Goal: Communication & Community: Answer question/provide support

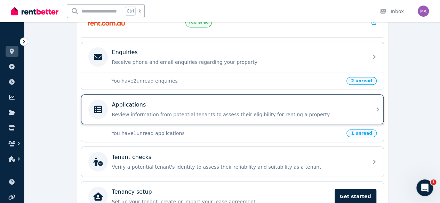
click at [163, 105] on div "Applications" at bounding box center [238, 105] width 252 height 8
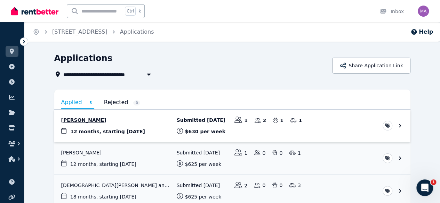
click at [88, 121] on link "View application: Hyaung Lim Shin" at bounding box center [232, 126] width 356 height 32
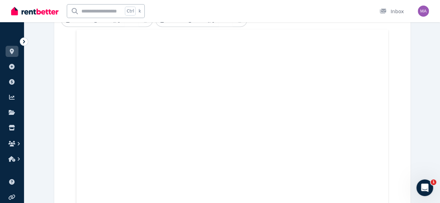
scroll to position [298, 0]
click at [421, 190] on icon "Open Intercom Messenger" at bounding box center [424, 187] width 11 height 11
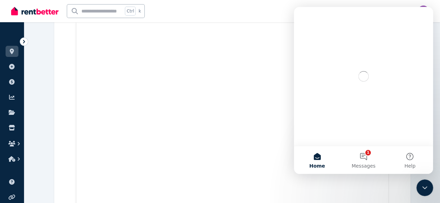
scroll to position [0, 0]
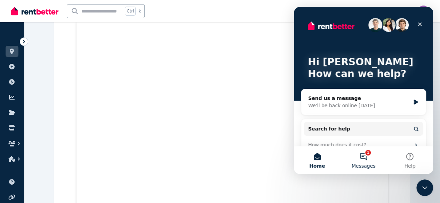
click at [364, 159] on button "1 Messages" at bounding box center [363, 160] width 46 height 28
click at [364, 159] on main "Hi Matthew 👋 How can we help? Send us a message We'll be back online tomorrow S…" at bounding box center [363, 90] width 139 height 167
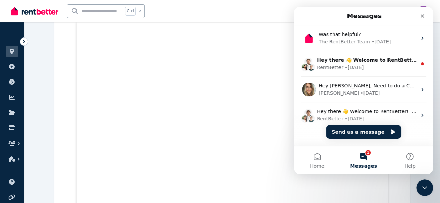
click at [364, 68] on div "RentBetter • 1w ago" at bounding box center [367, 67] width 100 height 7
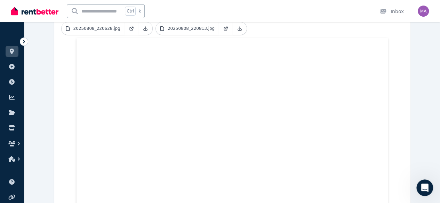
scroll to position [281, 0]
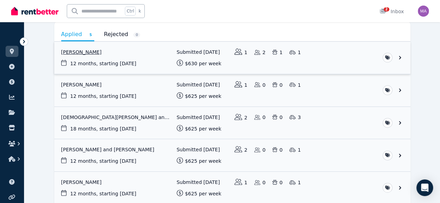
scroll to position [71, 0]
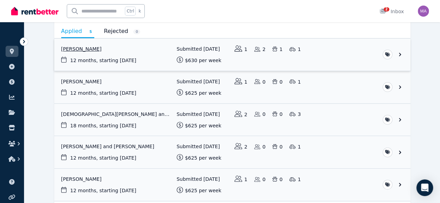
click at [68, 50] on link "View application: Hyaung Lim Shin" at bounding box center [232, 55] width 356 height 32
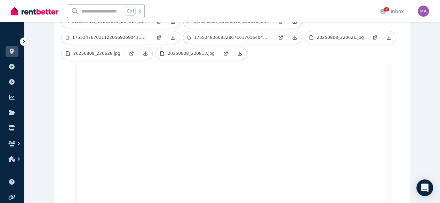
scroll to position [257, 0]
click at [380, 11] on icon at bounding box center [383, 11] width 6 height 5
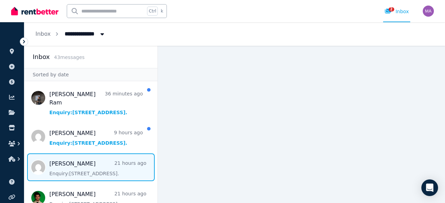
click at [80, 162] on span "Message list" at bounding box center [90, 168] width 133 height 28
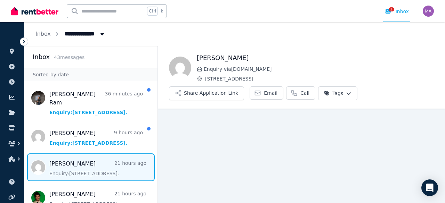
scroll to position [8, 0]
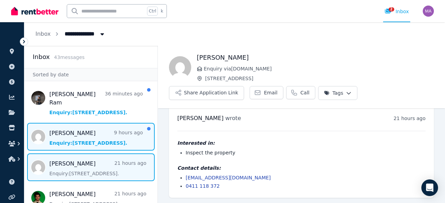
click at [89, 129] on span "Message list" at bounding box center [90, 137] width 133 height 28
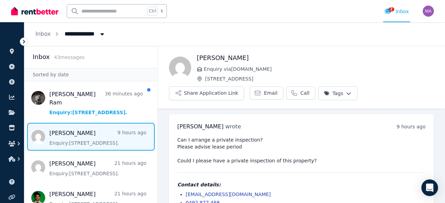
scroll to position [17, 0]
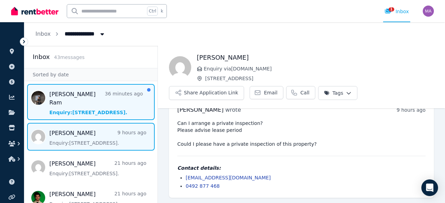
click at [86, 105] on span "Message list" at bounding box center [90, 102] width 133 height 36
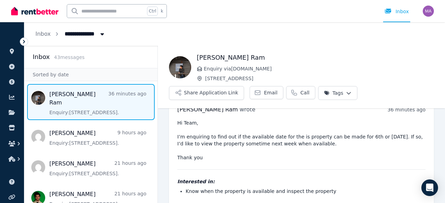
scroll to position [18, 0]
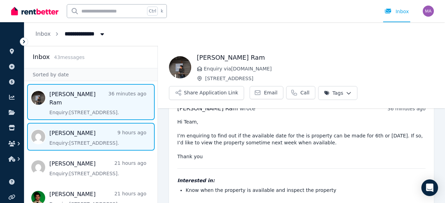
click at [79, 137] on span "Message list" at bounding box center [90, 137] width 133 height 28
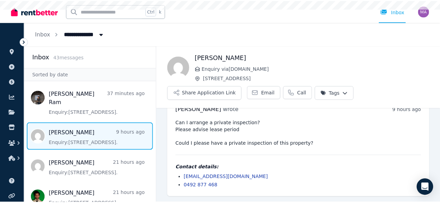
scroll to position [17, 0]
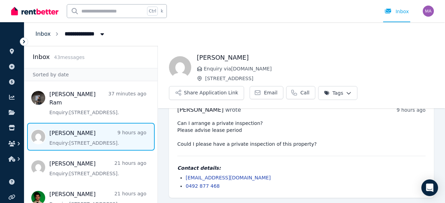
click at [46, 33] on link "Inbox" at bounding box center [42, 34] width 15 height 7
click at [13, 49] on icon at bounding box center [12, 52] width 4 height 6
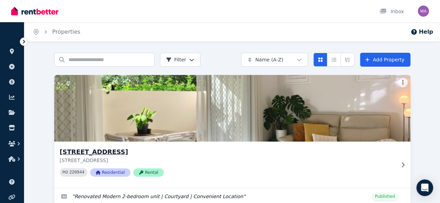
scroll to position [59, 0]
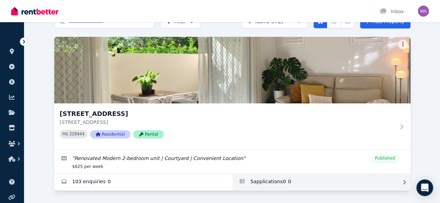
click at [232, 175] on link "Applications for Unit 1 11/13 Calder Road, Rydalmere" at bounding box center [321, 182] width 178 height 17
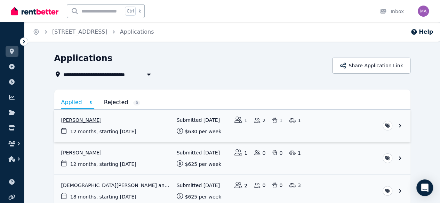
click at [111, 124] on link "View application: Hyaung Lim Shin" at bounding box center [232, 126] width 356 height 32
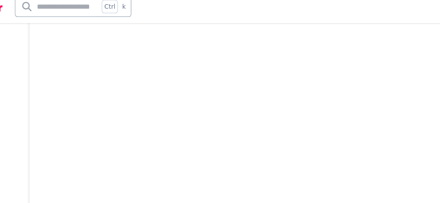
scroll to position [6051, 0]
